Goal: Check status: Check status

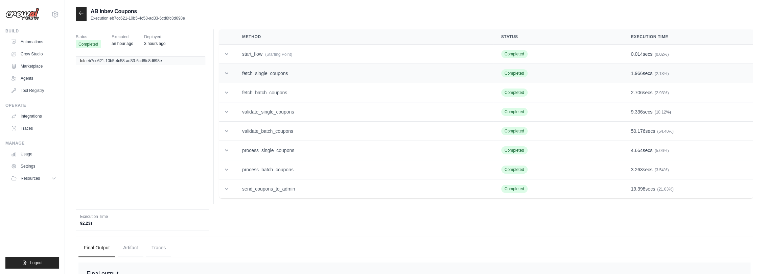
click at [275, 75] on td "fetch_single_coupons" at bounding box center [363, 73] width 259 height 19
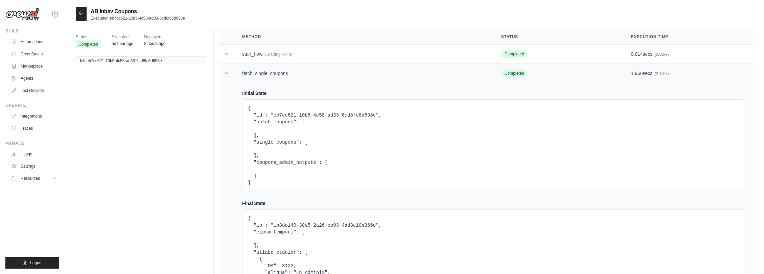
click at [275, 75] on td "fetch_single_coupons" at bounding box center [363, 73] width 259 height 19
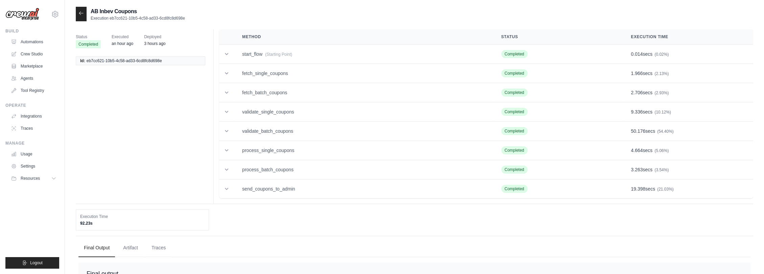
click at [83, 14] on icon at bounding box center [81, 12] width 5 height 5
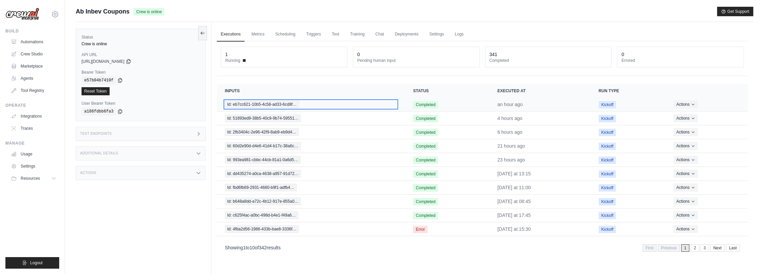
click at [283, 104] on span "Id: eb7cc621-10b5-4c58-ad33-6cd8f…" at bounding box center [262, 104] width 74 height 7
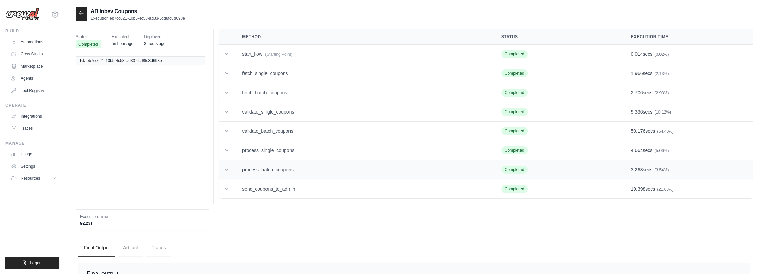
click at [288, 170] on td "process_batch_coupons" at bounding box center [363, 169] width 259 height 19
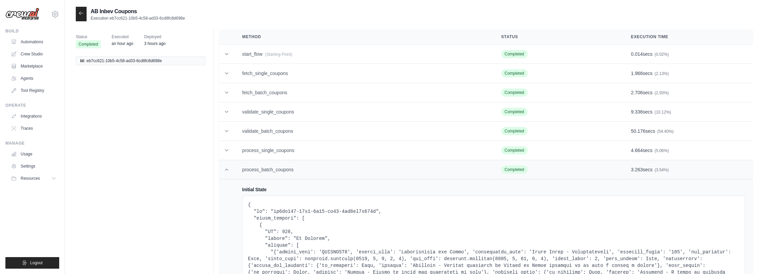
click at [280, 168] on td "process_batch_coupons" at bounding box center [363, 169] width 259 height 19
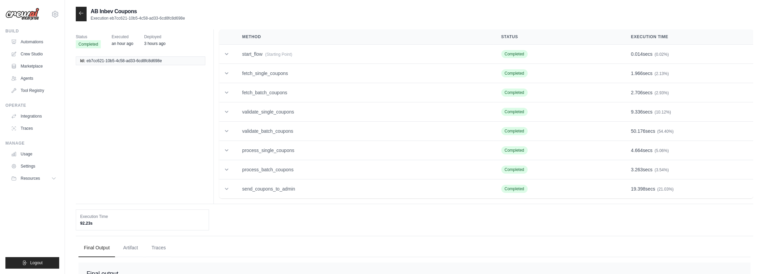
click at [81, 12] on icon at bounding box center [81, 12] width 5 height 5
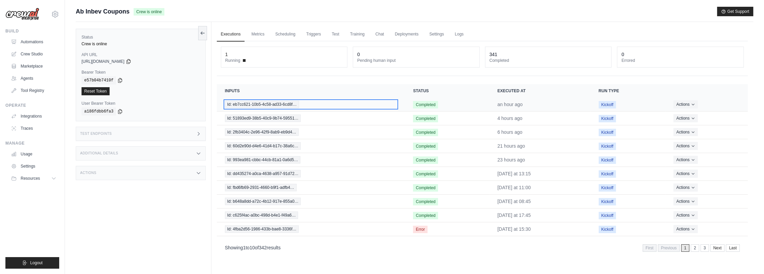
click at [268, 106] on span "Id: eb7cc621-10b5-4c58-ad33-6cd8f…" at bounding box center [262, 104] width 74 height 7
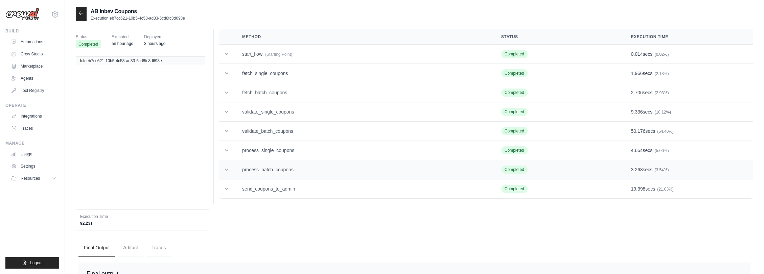
click at [268, 165] on td "process_batch_coupons" at bounding box center [363, 169] width 259 height 19
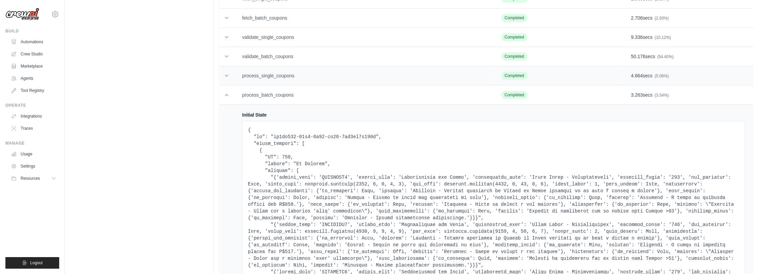
scroll to position [75, 0]
click at [283, 94] on td "process_batch_coupons" at bounding box center [363, 94] width 259 height 19
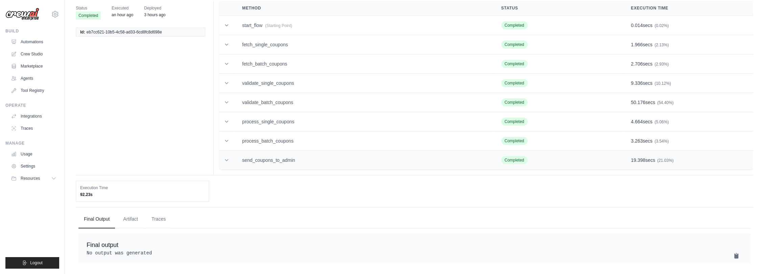
click at [284, 155] on td "send_coupons_to_admin" at bounding box center [363, 160] width 259 height 19
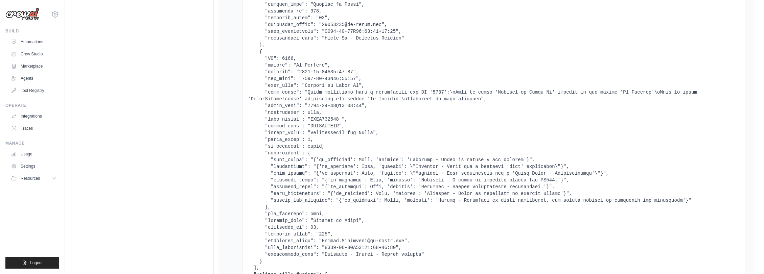
scroll to position [2519, 0]
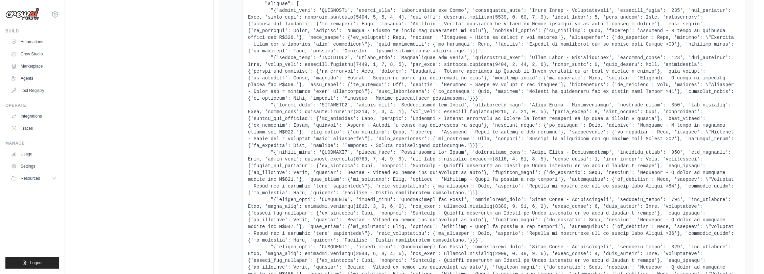
scroll to position [0, 0]
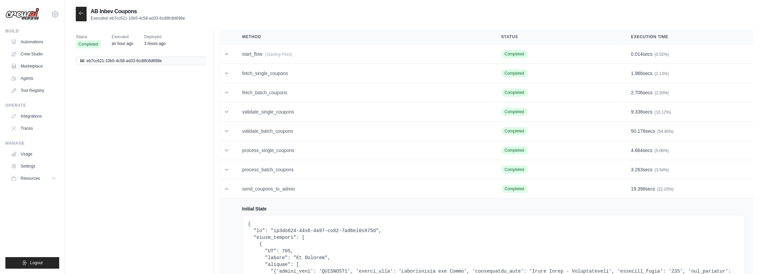
click at [79, 14] on icon at bounding box center [81, 12] width 5 height 5
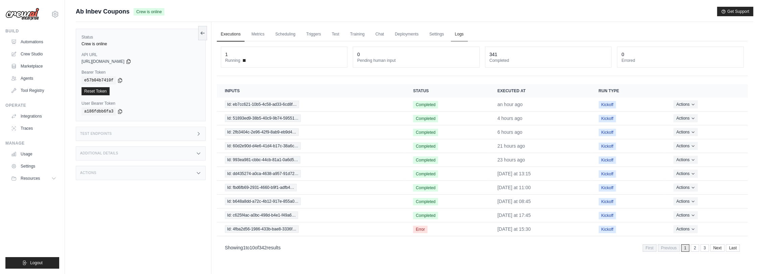
click at [462, 37] on link "Logs" at bounding box center [459, 34] width 17 height 14
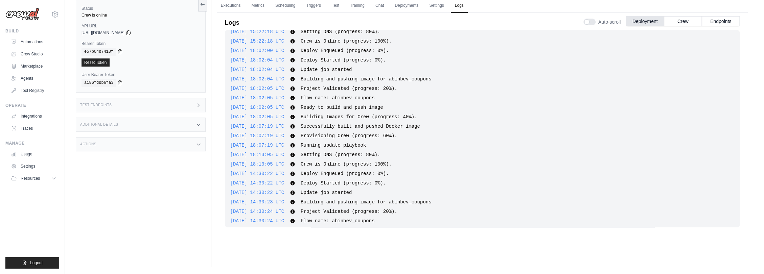
scroll to position [354, 0]
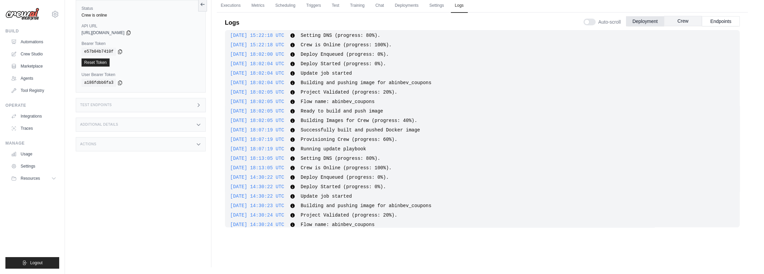
click at [677, 21] on button "Crew" at bounding box center [683, 21] width 38 height 10
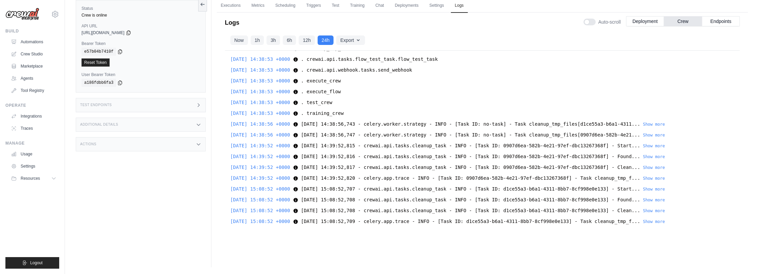
scroll to position [0, 0]
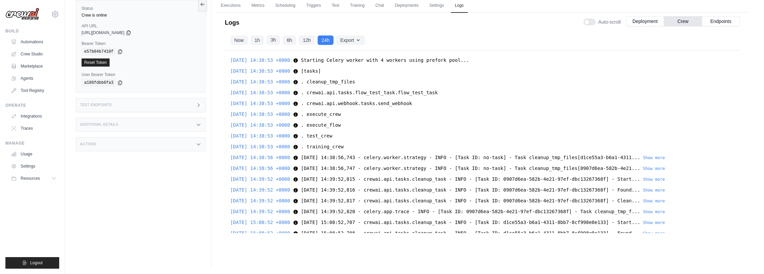
click at [273, 38] on button "3h" at bounding box center [274, 39] width 14 height 9
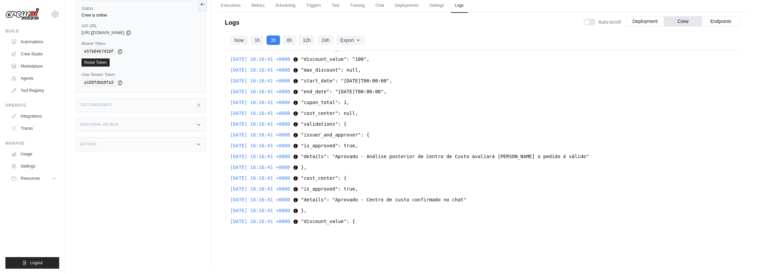
click at [358, 111] on span ""cost_center": null," at bounding box center [329, 113] width 57 height 5
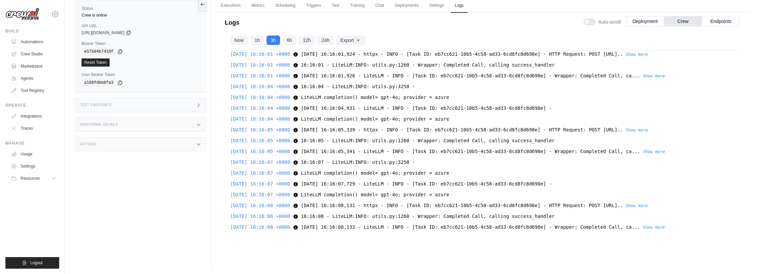
scroll to position [1512, 0]
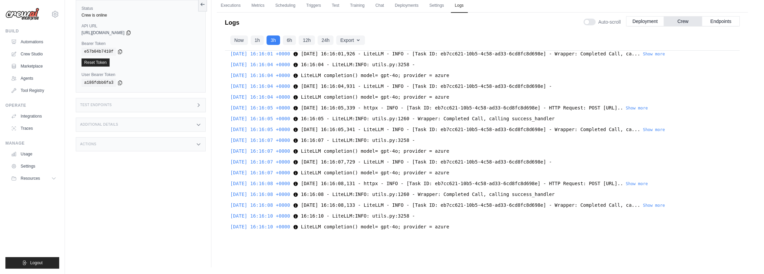
click at [448, 96] on div "[DATE] 16:16:04 +0000 LiteLLM completion() model= gpt-4o; provider = azure Lite…" at bounding box center [482, 97] width 504 height 8
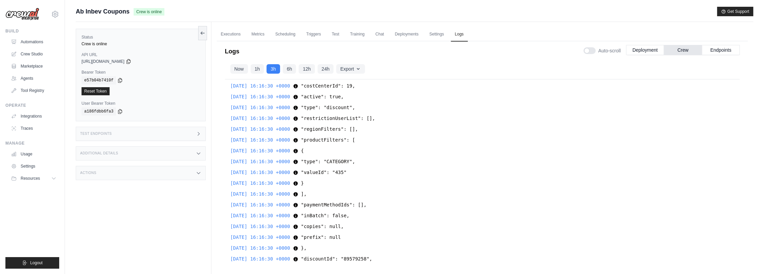
scroll to position [2556, 0]
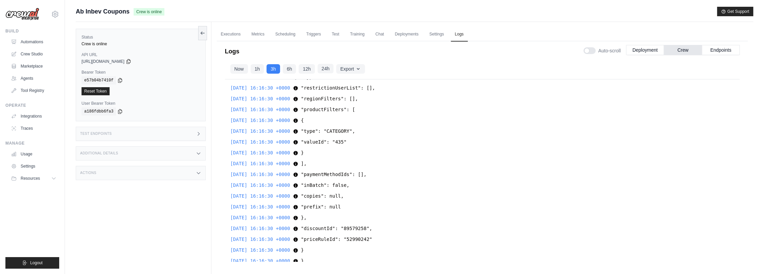
click at [323, 69] on button "24h" at bounding box center [326, 68] width 16 height 9
